Goal: Task Accomplishment & Management: Use online tool/utility

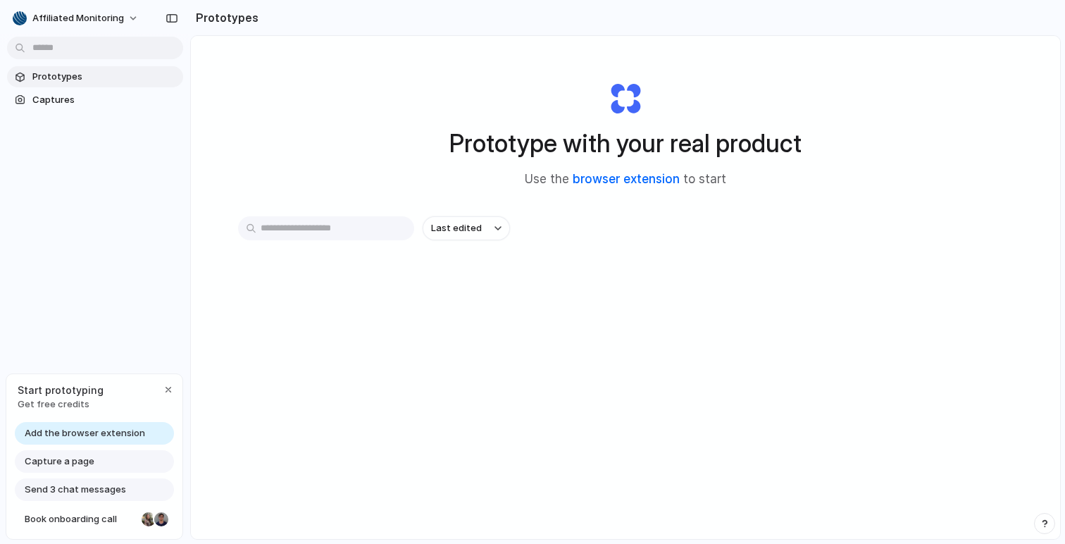
click at [634, 175] on link "browser extension" at bounding box center [626, 179] width 107 height 14
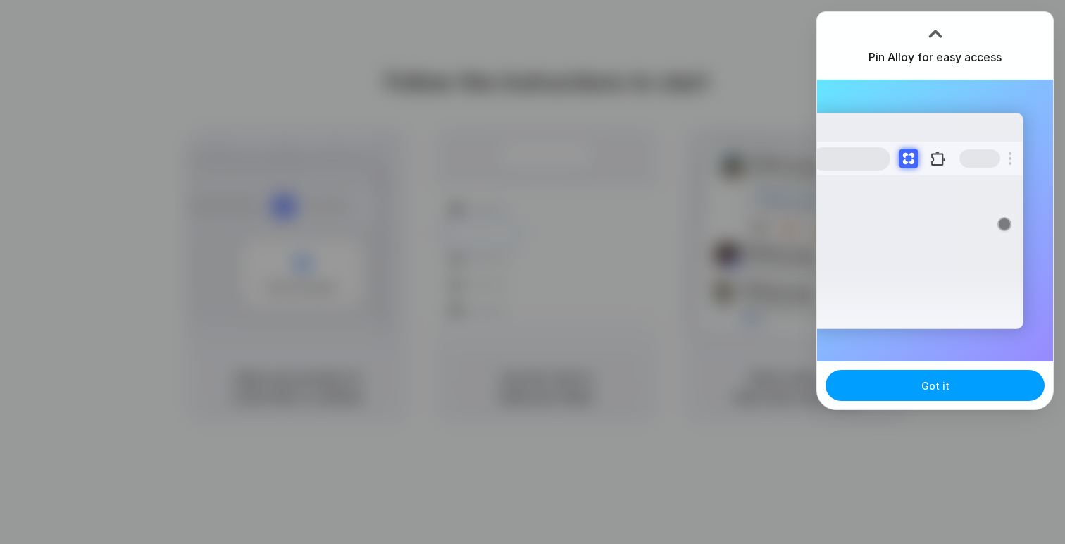
click at [917, 383] on button "Got it" at bounding box center [934, 385] width 219 height 31
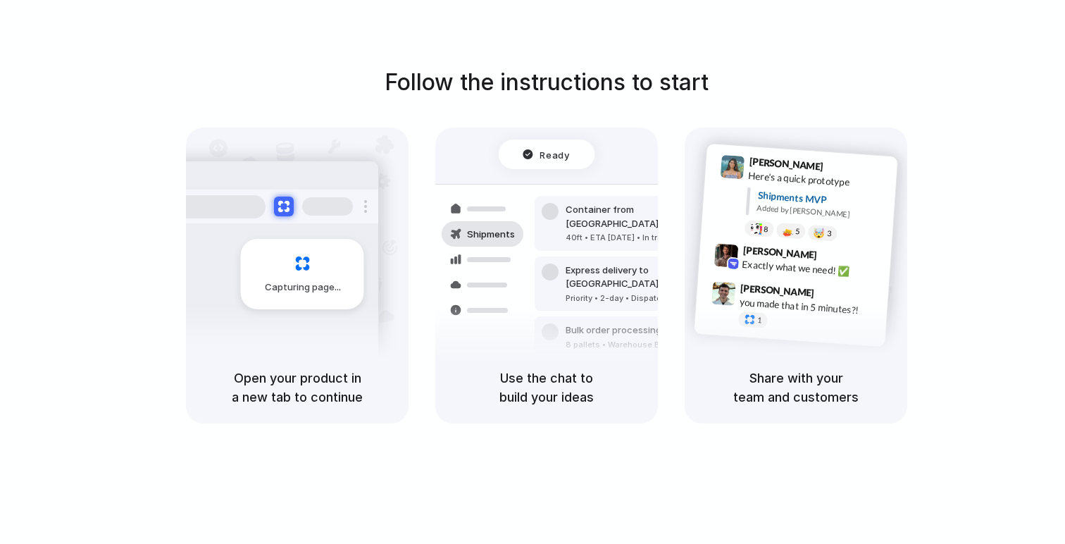
click at [987, 162] on div "Follow the instructions to start Capturing page Open your product in a new tab …" at bounding box center [546, 245] width 1065 height 358
